Goal: Task Accomplishment & Management: Use online tool/utility

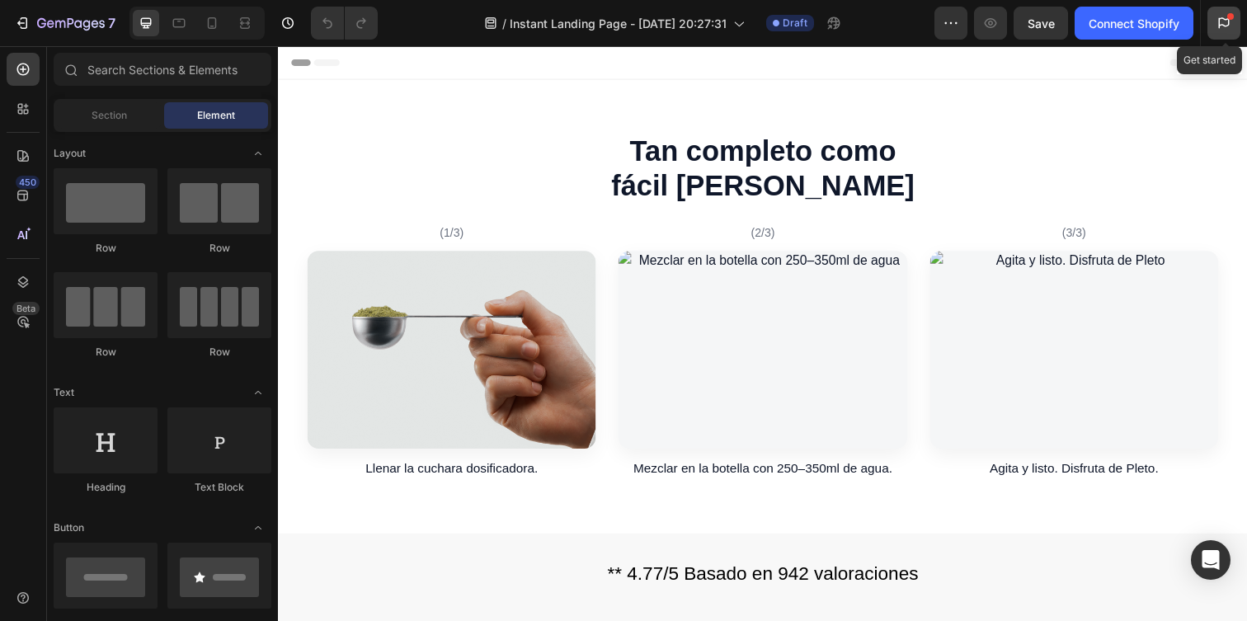
click at [1217, 14] on div at bounding box center [1223, 23] width 33 height 33
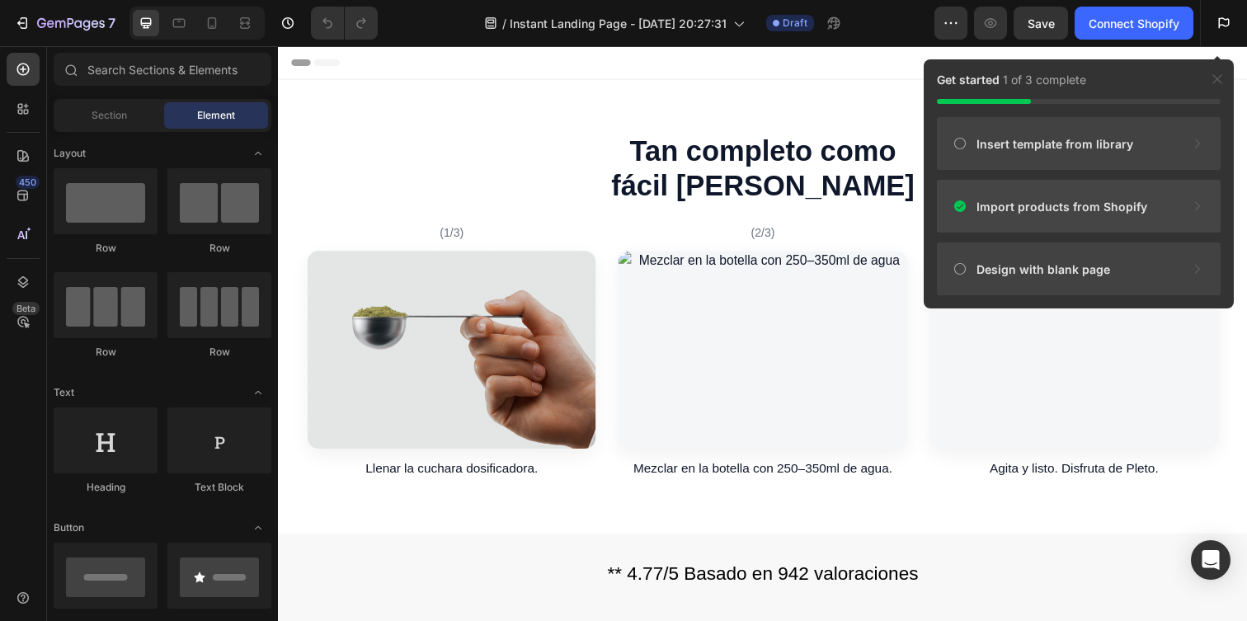
click at [1138, 204] on span "Import products from Shopify" at bounding box center [1061, 206] width 171 height 17
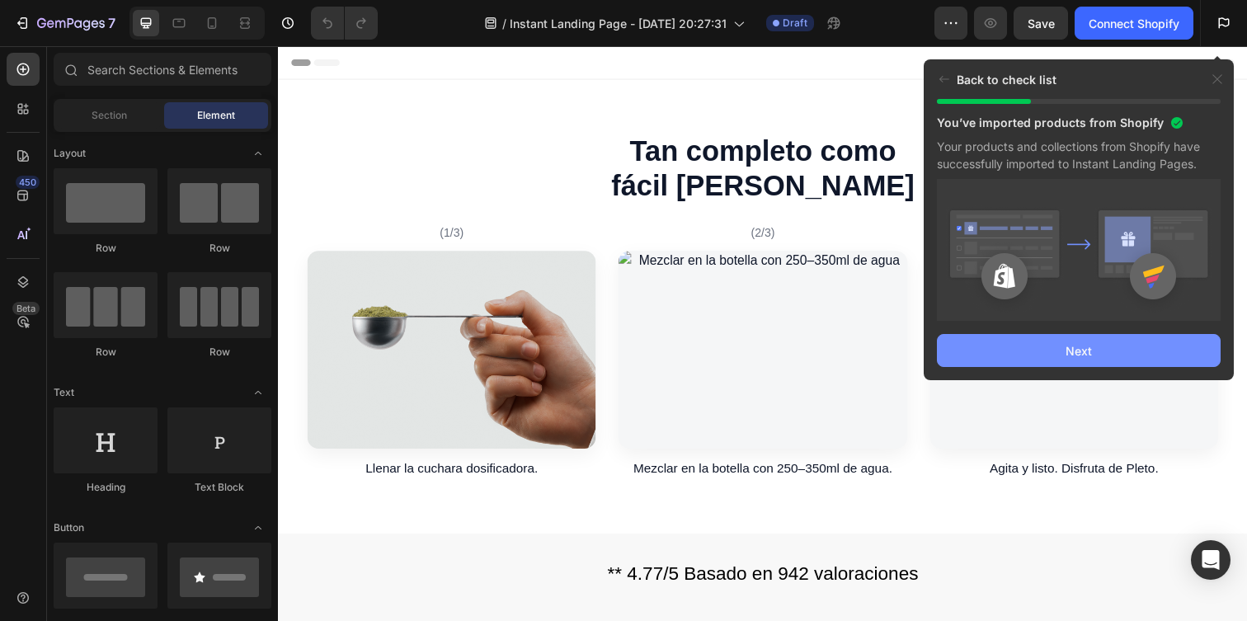
click at [1040, 359] on button "Next" at bounding box center [1079, 350] width 284 height 33
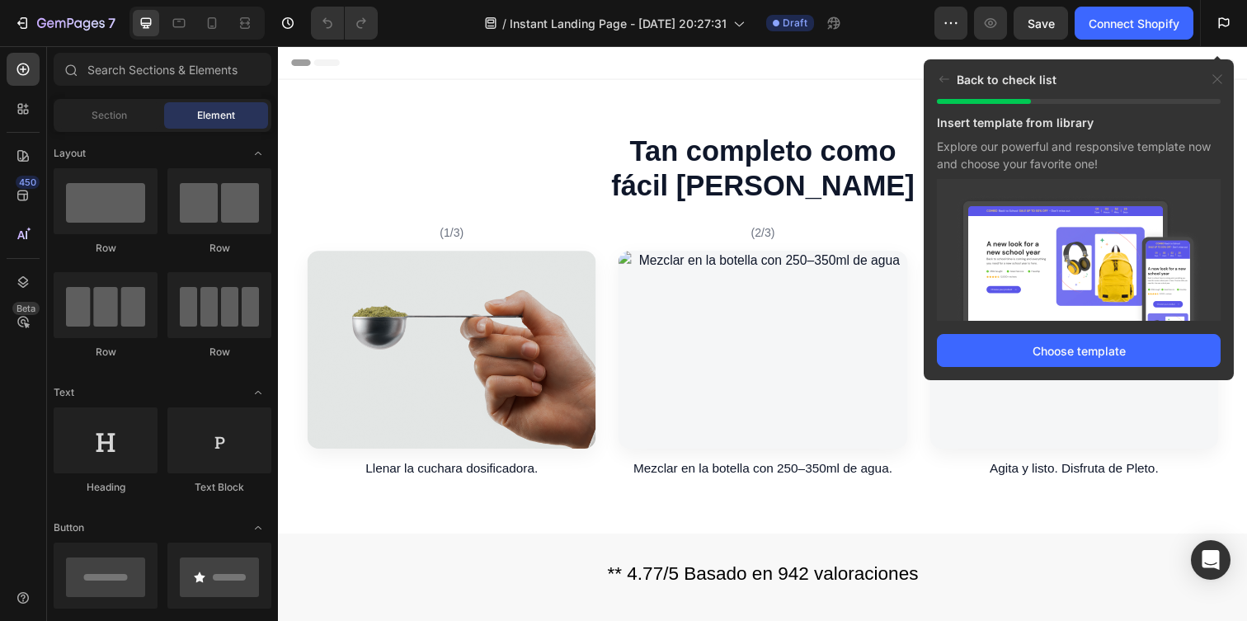
click at [1040, 359] on button "Choose template" at bounding box center [1079, 350] width 284 height 33
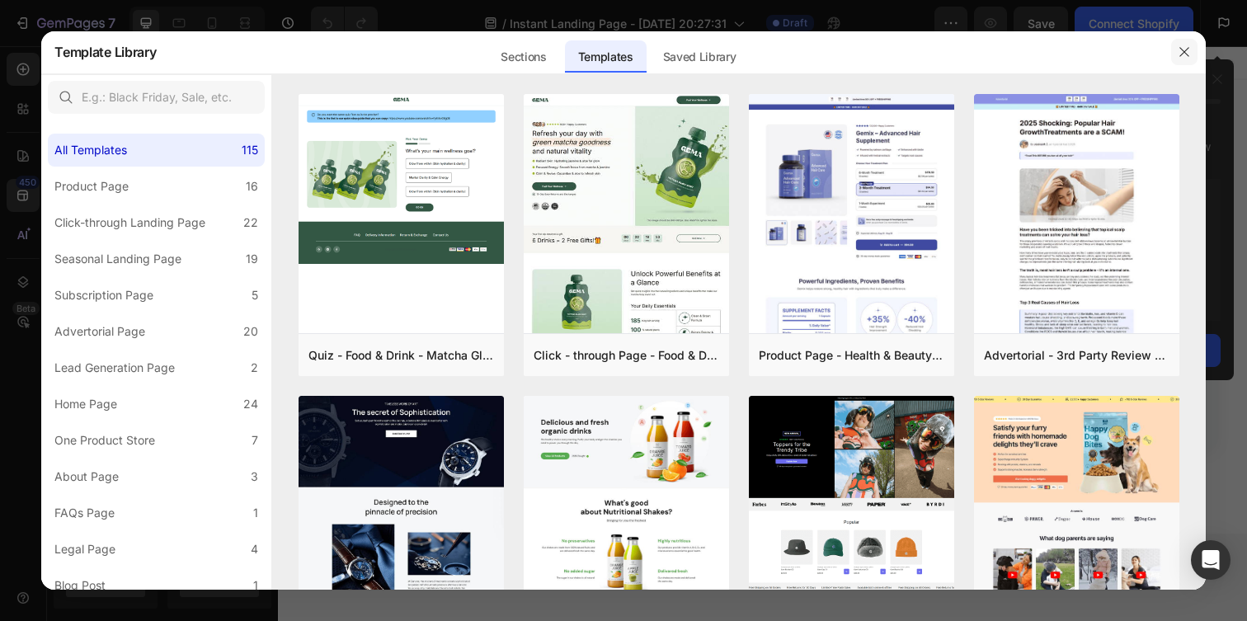
click at [1180, 62] on button "button" at bounding box center [1184, 52] width 26 height 26
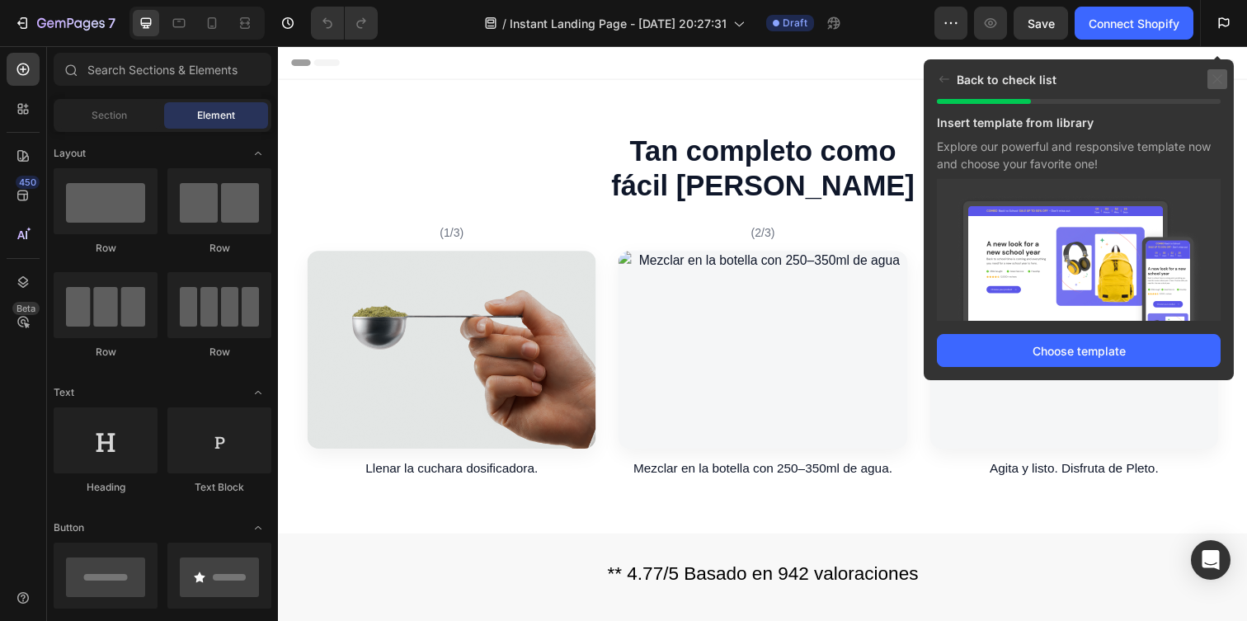
click at [1217, 81] on icon at bounding box center [1216, 79] width 13 height 13
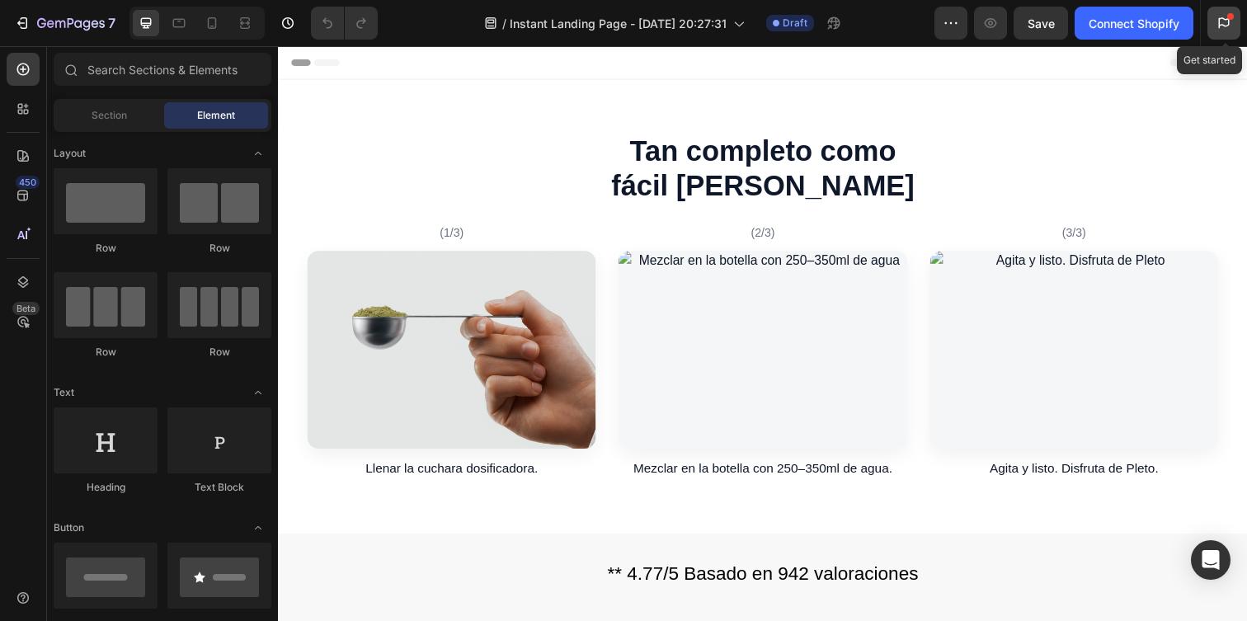
click at [1226, 22] on icon at bounding box center [1223, 23] width 16 height 16
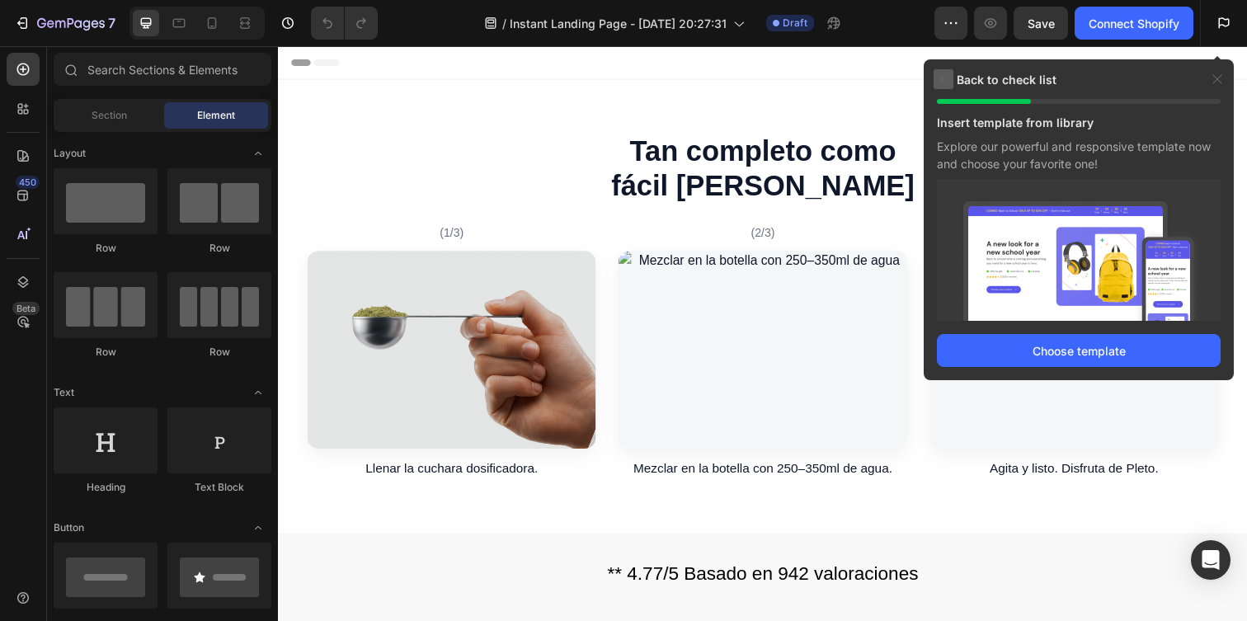
click at [949, 78] on div at bounding box center [943, 79] width 20 height 20
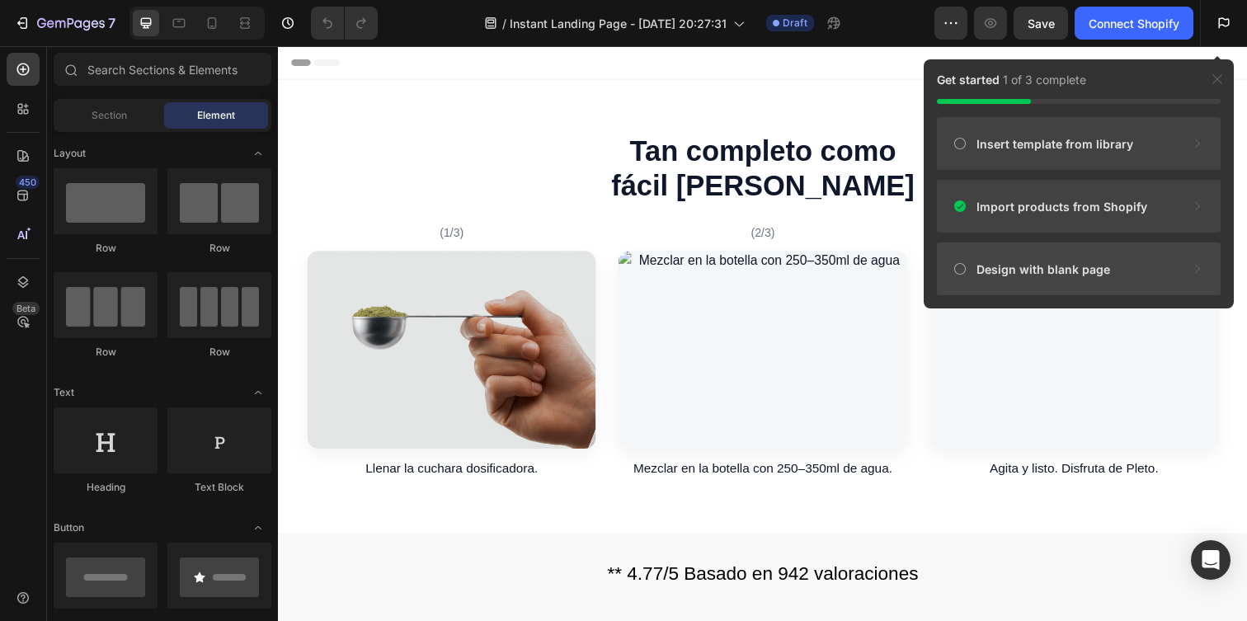
click at [1040, 262] on span "Design with blank page" at bounding box center [1043, 269] width 134 height 17
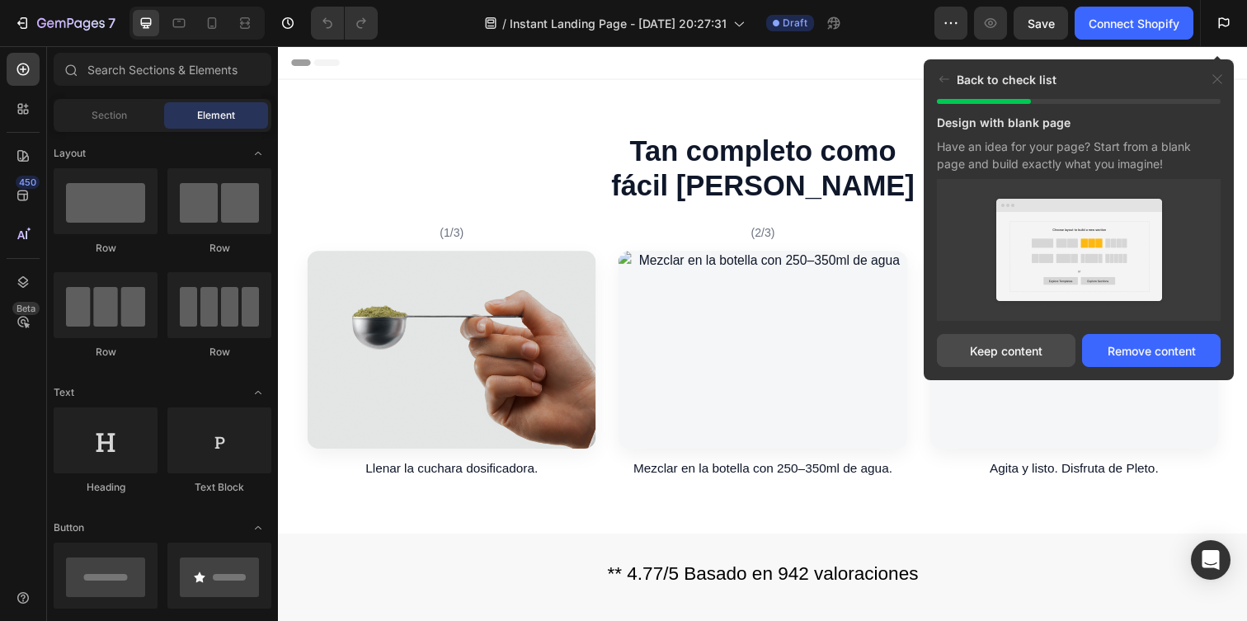
click at [1031, 360] on button "Keep content" at bounding box center [1006, 350] width 139 height 33
